Goal: Use online tool/utility: Utilize a website feature to perform a specific function

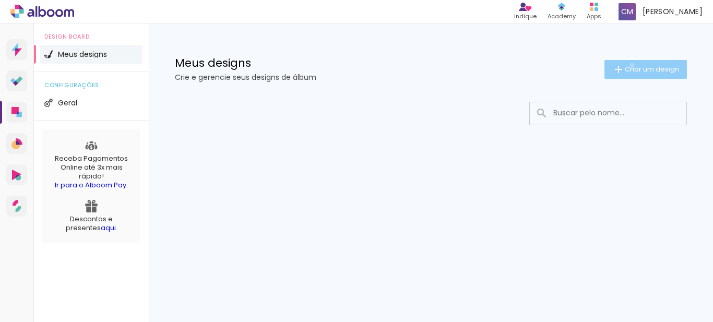
click at [630, 66] on span "Criar um design" at bounding box center [652, 69] width 54 height 7
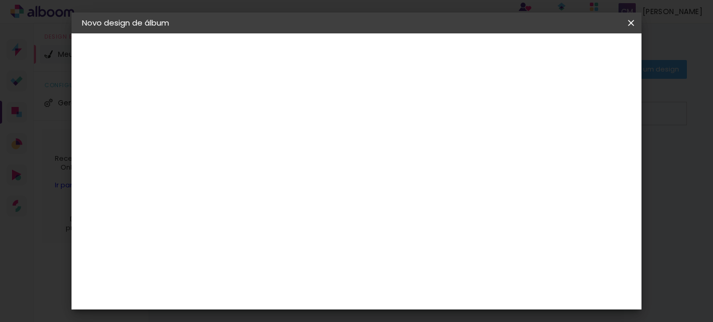
click at [253, 141] on input at bounding box center [253, 140] width 0 height 16
type input "E"
type input "Livia - 9 meses"
type paper-input "Livia - 9 meses"
click at [0, 0] on slot "Avançar" at bounding box center [0, 0] width 0 height 0
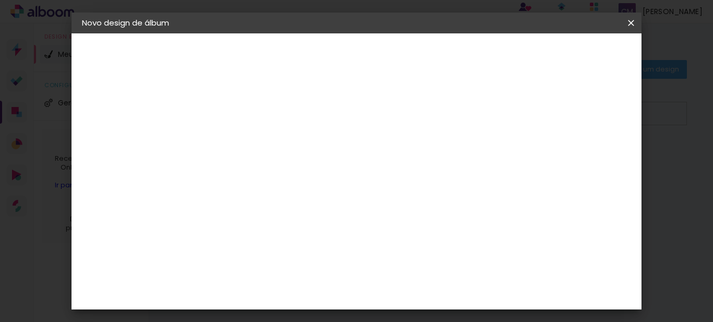
click at [291, 298] on div "Álbum&Cia" at bounding box center [268, 299] width 46 height 8
click at [0, 0] on slot "Avançar" at bounding box center [0, 0] width 0 height 0
click at [362, 224] on span "15 × 20 cm" at bounding box center [342, 234] width 39 height 21
click at [0, 0] on slot "Avançar" at bounding box center [0, 0] width 0 height 0
click at [459, 57] on span "Iniciar design" at bounding box center [443, 59] width 30 height 15
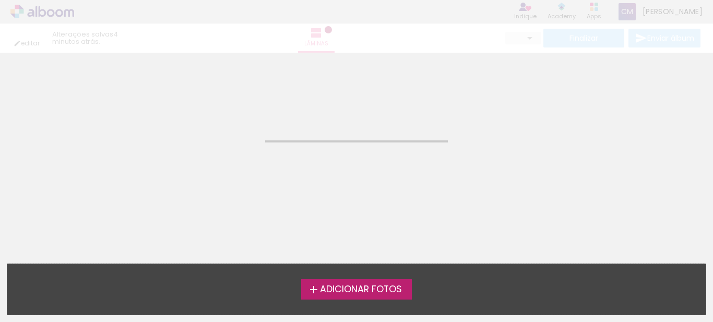
click at [390, 292] on span "Adicionar Fotos" at bounding box center [361, 289] width 82 height 9
click at [0, 0] on input "file" at bounding box center [0, 0] width 0 height 0
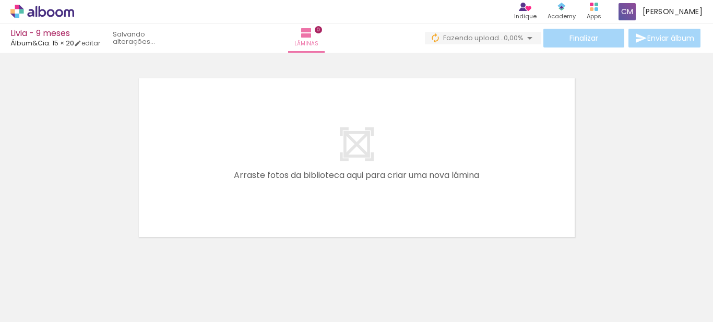
scroll to position [8, 0]
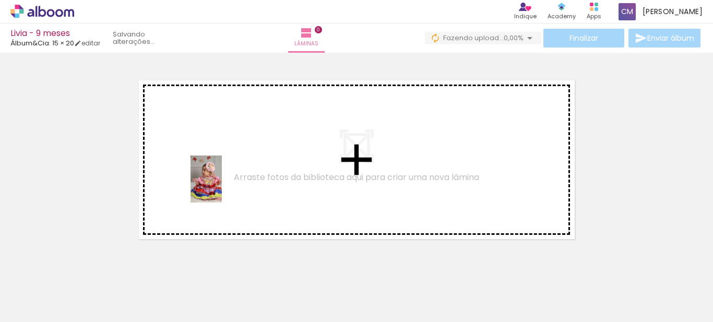
drag, startPoint x: 115, startPoint y: 282, endPoint x: 221, endPoint y: 187, distance: 142.6
click at [221, 187] on quentale-workspace at bounding box center [356, 161] width 713 height 322
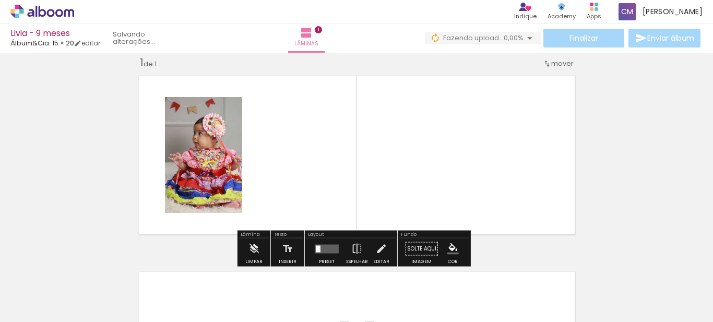
scroll to position [14, 0]
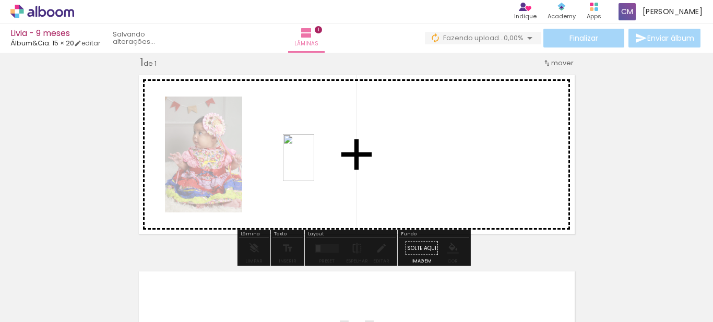
drag, startPoint x: 173, startPoint y: 292, endPoint x: 315, endPoint y: 165, distance: 190.7
click at [315, 165] on quentale-workspace at bounding box center [356, 161] width 713 height 322
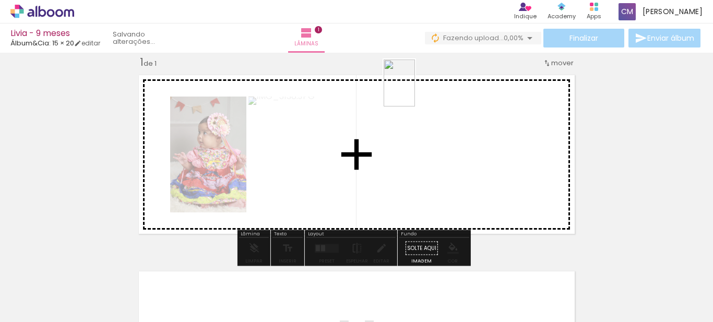
drag, startPoint x: 227, startPoint y: 301, endPoint x: 417, endPoint y: 110, distance: 270.1
click at [417, 110] on quentale-workspace at bounding box center [356, 161] width 713 height 322
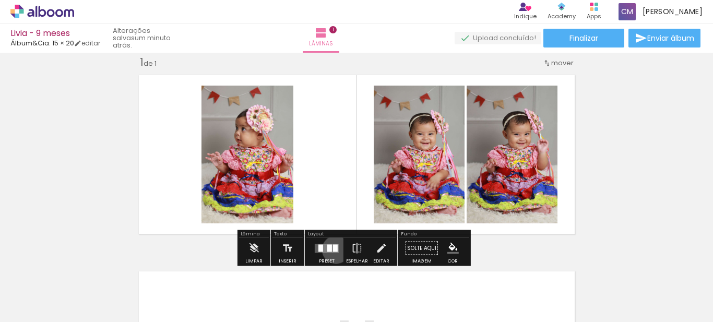
click at [333, 249] on div at bounding box center [335, 247] width 5 height 7
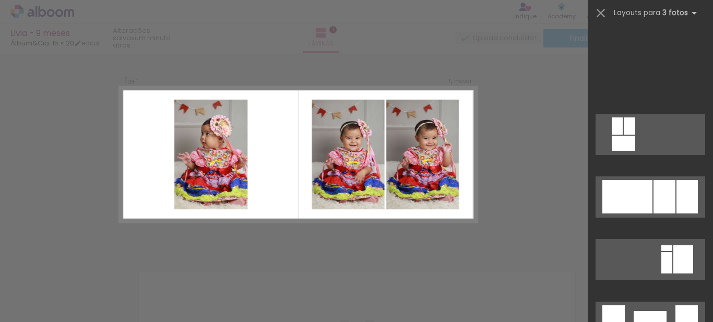
scroll to position [3737, 0]
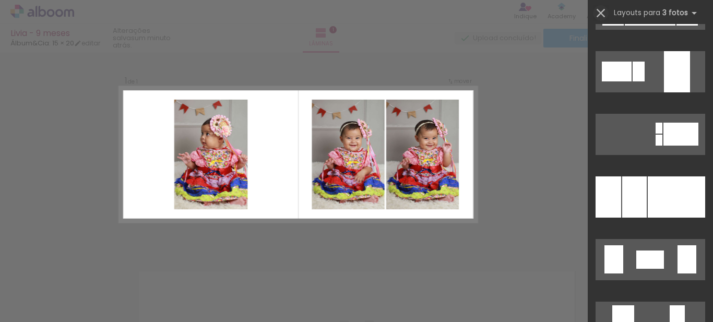
click at [596, 14] on iron-icon at bounding box center [600, 13] width 15 height 15
